Goal: Task Accomplishment & Management: Use online tool/utility

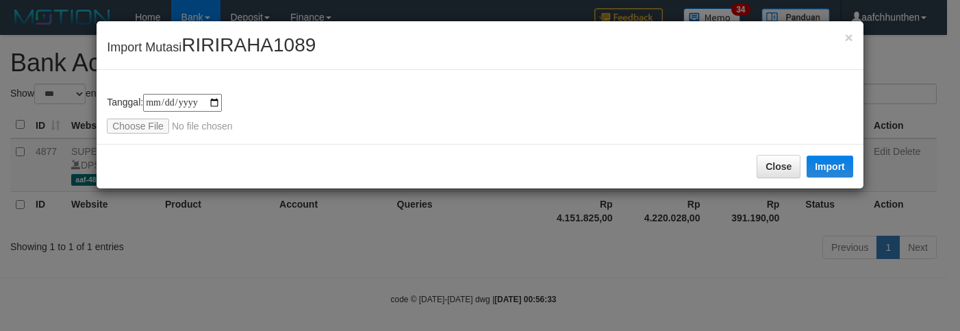
select select "***"
type input "**********"
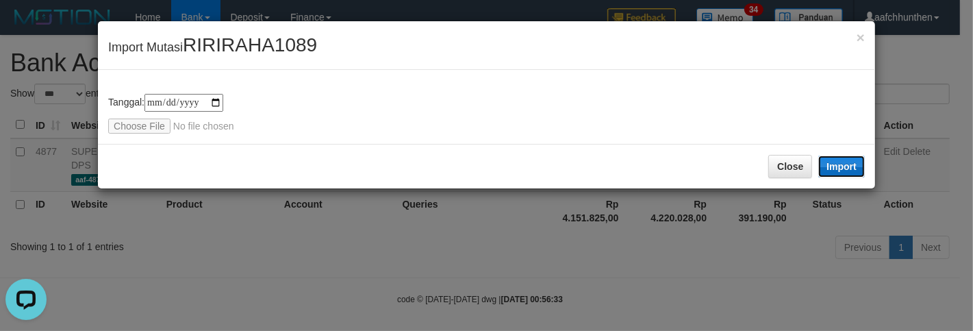
click at [847, 163] on button "Import" at bounding box center [841, 166] width 47 height 22
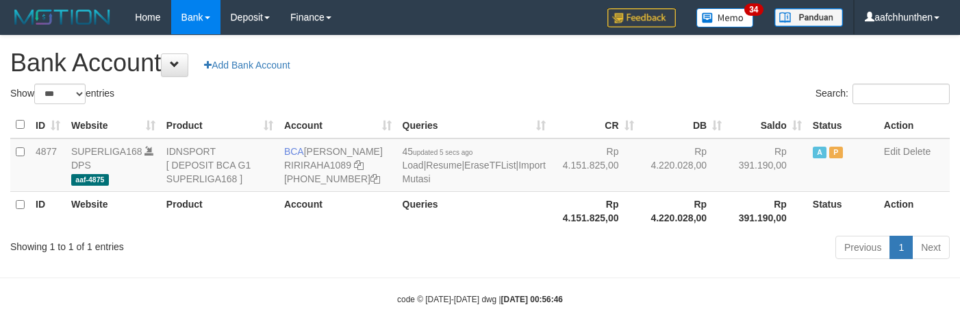
select select "***"
